Goal: Information Seeking & Learning: Learn about a topic

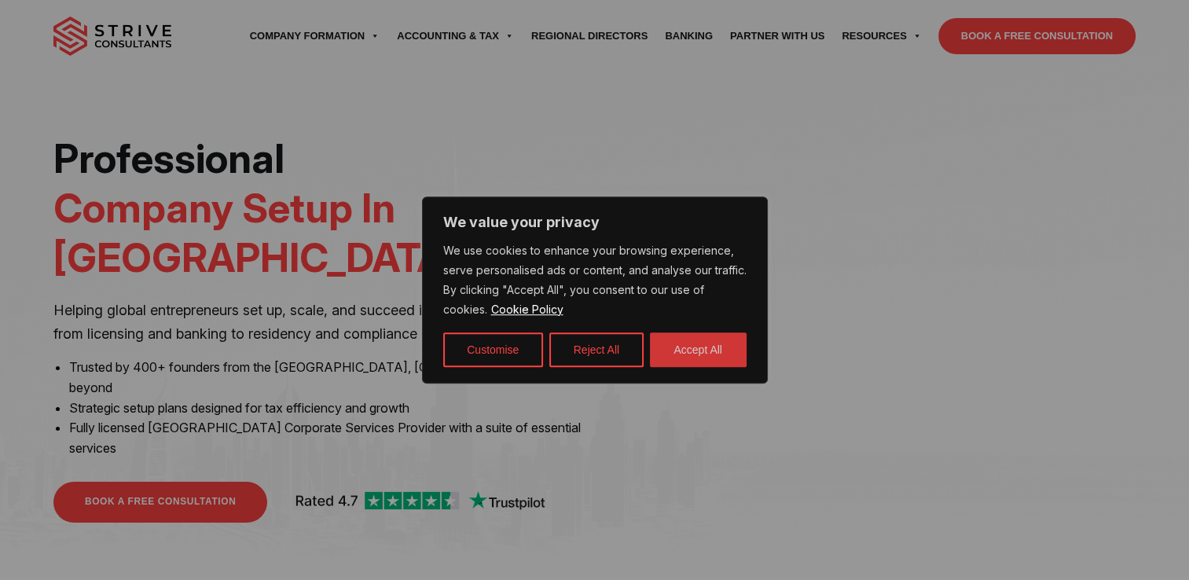
click at [707, 353] on button "Accept All" at bounding box center [698, 350] width 97 height 35
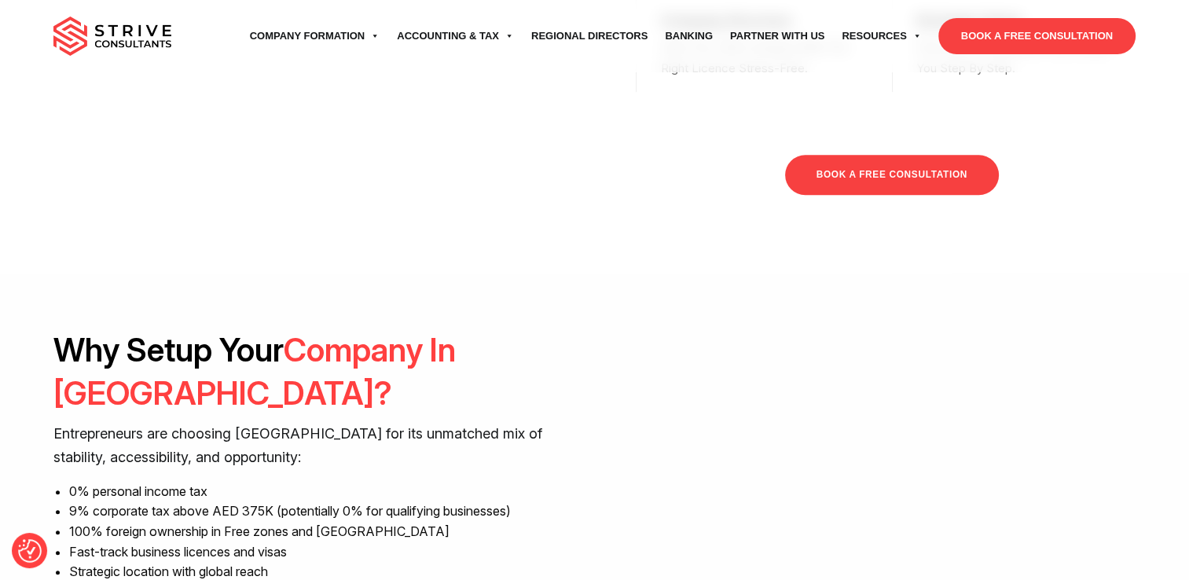
scroll to position [1075, 0]
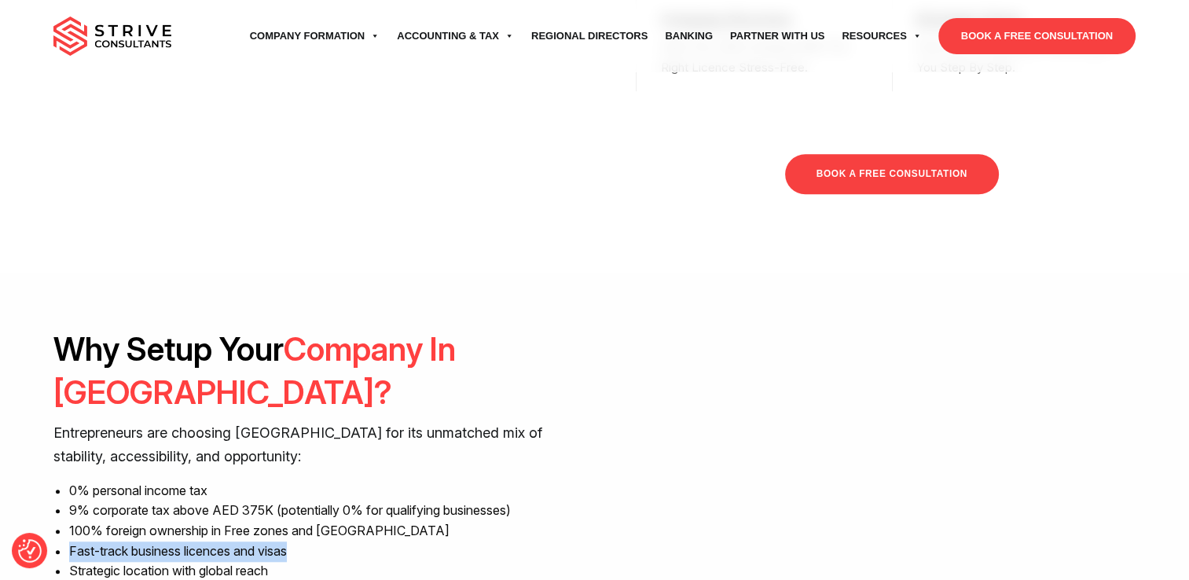
drag, startPoint x: 317, startPoint y: 434, endPoint x: 66, endPoint y: 431, distance: 250.8
click at [66, 431] on div "Why Setup Your Company In Dubai? Entrepreneurs are choosing Dubai for its unmat…" at bounding box center [318, 497] width 530 height 338
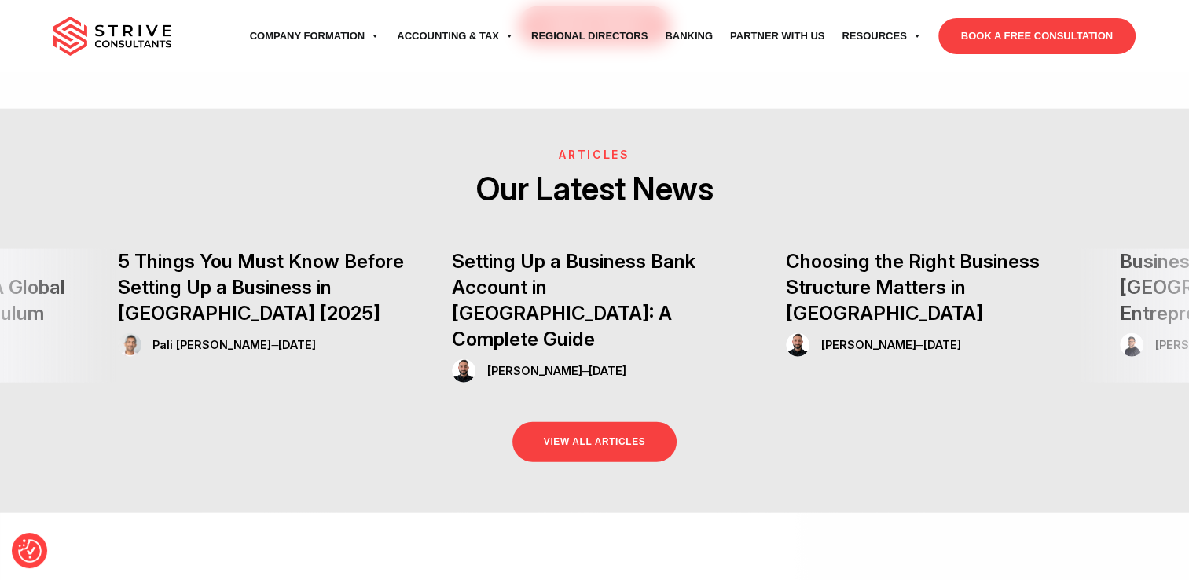
scroll to position [3531, 0]
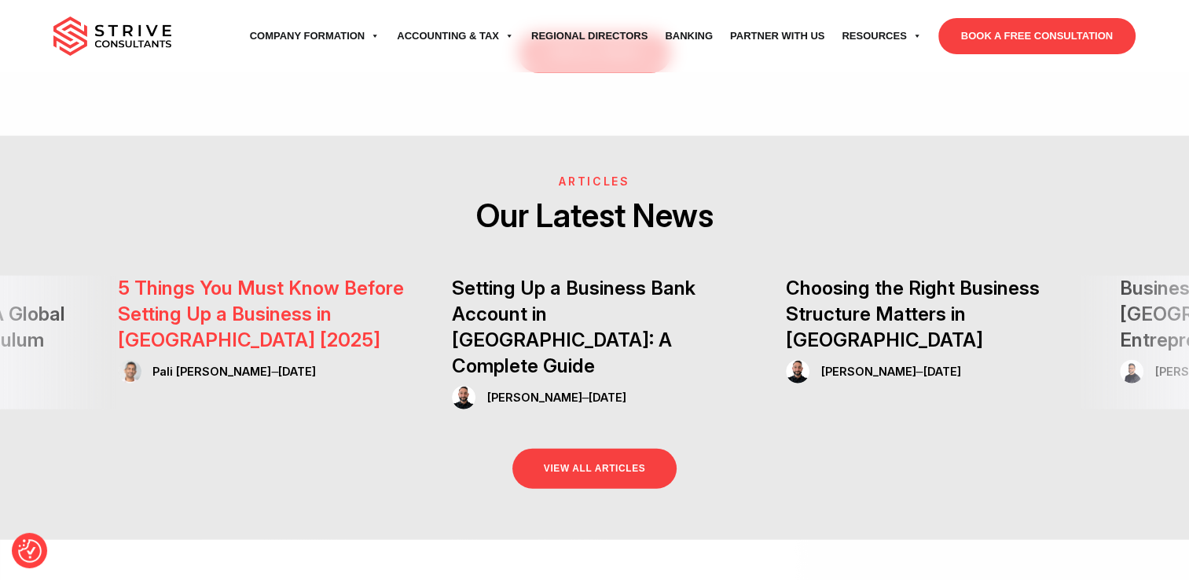
click at [281, 277] on link "5 Things You Must Know Before Setting Up a Business in Dubai [2025]" at bounding box center [261, 314] width 286 height 75
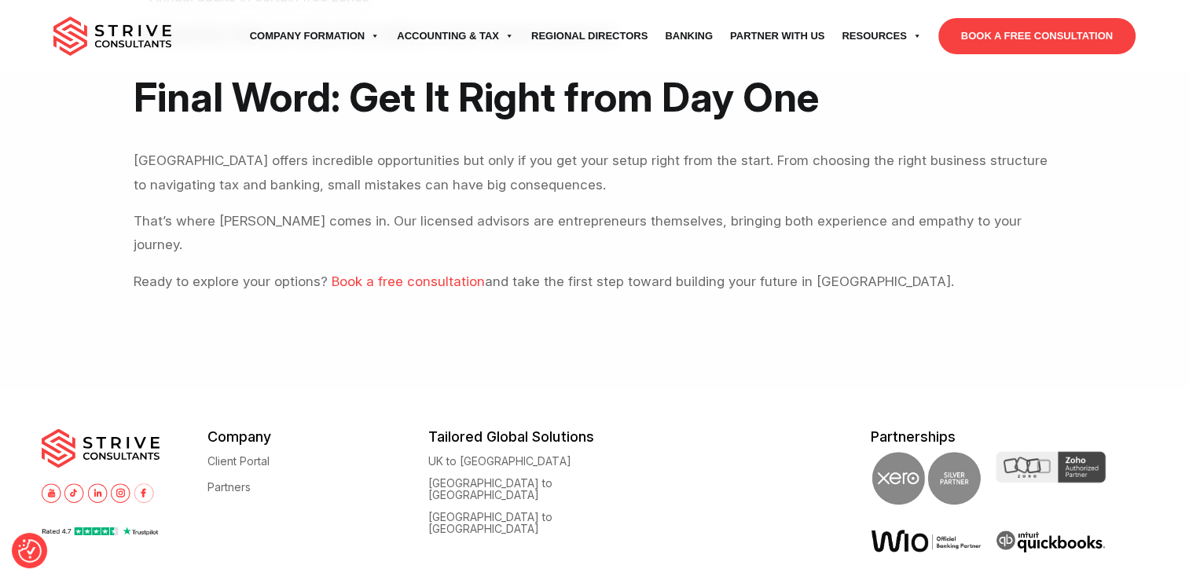
scroll to position [2012, 0]
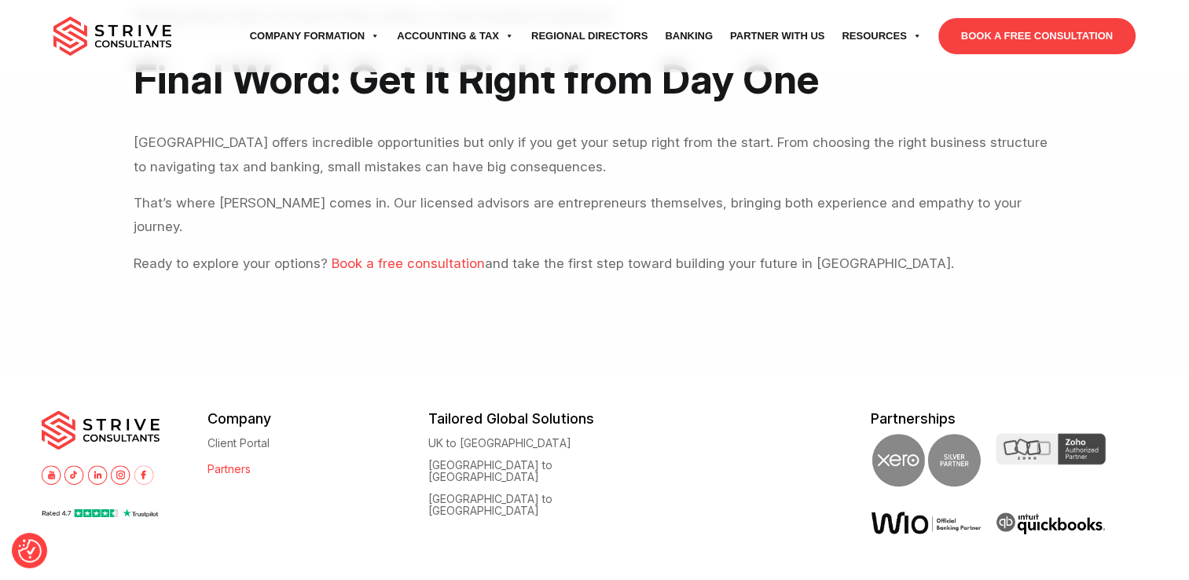
click at [228, 463] on link "Partners" at bounding box center [229, 469] width 43 height 12
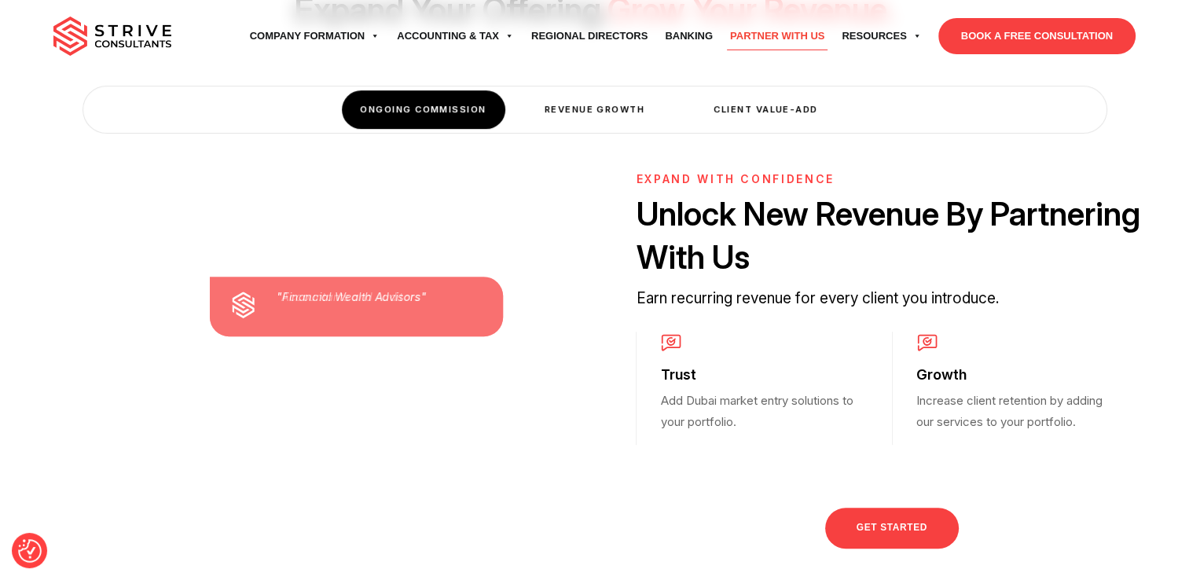
scroll to position [503, 0]
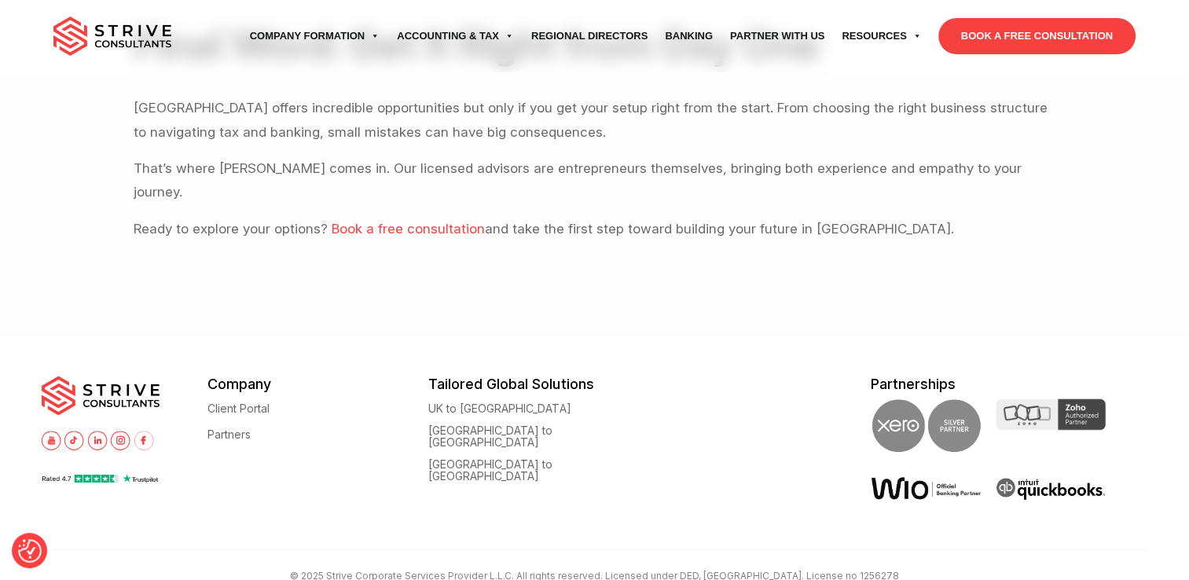
scroll to position [2012, 0]
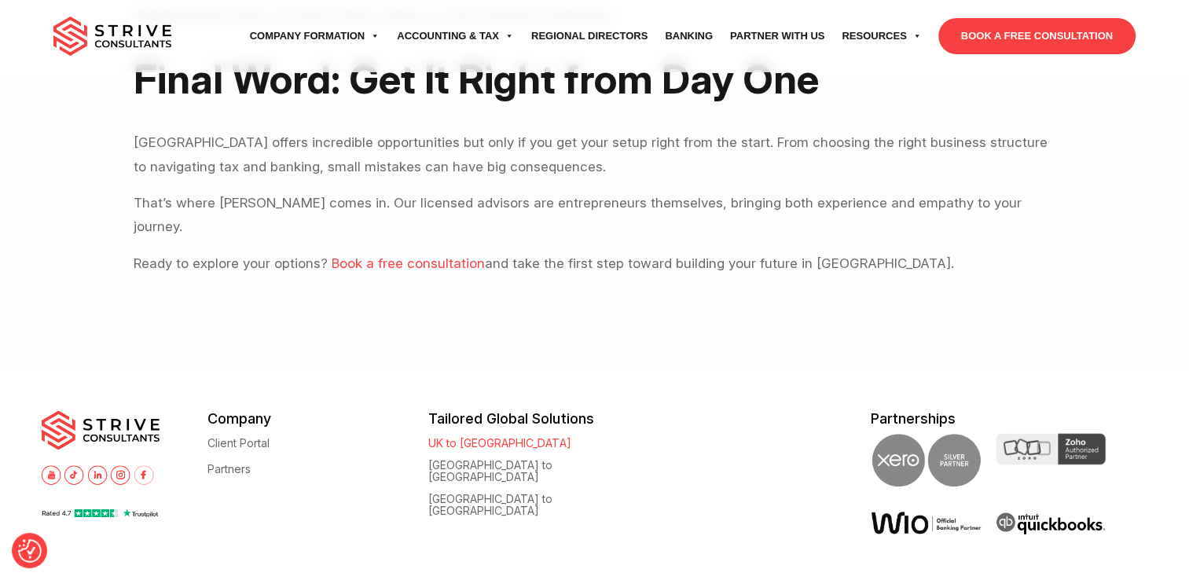
click at [472, 437] on link "UK to [GEOGRAPHIC_DATA]" at bounding box center [499, 443] width 142 height 12
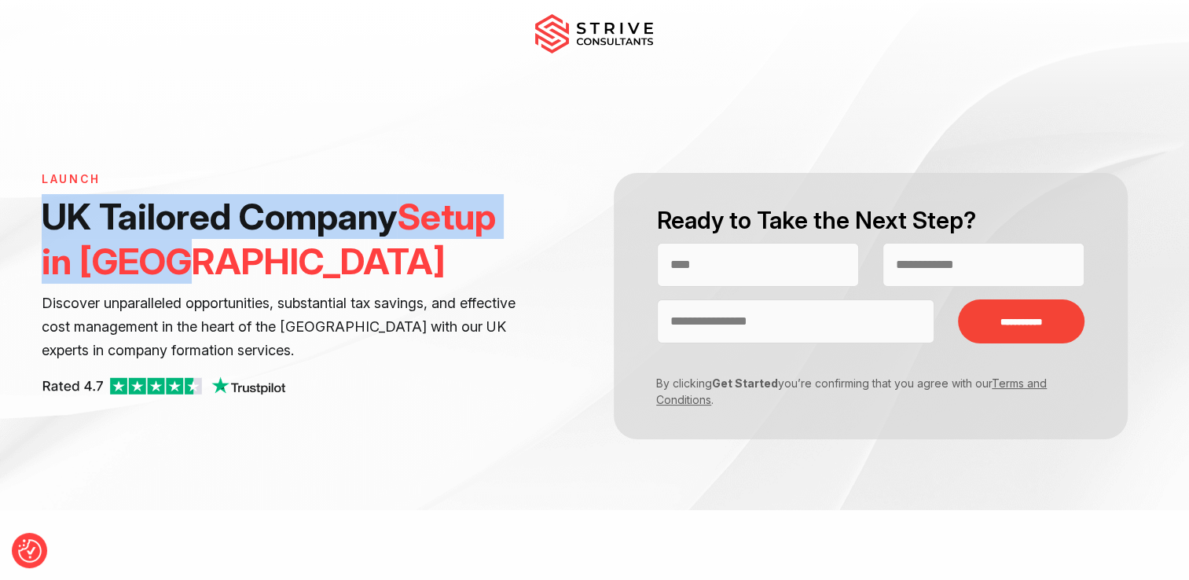
click at [43, 208] on h1 "UK Tailored Company Setup in [GEOGRAPHIC_DATA]" at bounding box center [280, 239] width 476 height 90
